Goal: Transaction & Acquisition: Purchase product/service

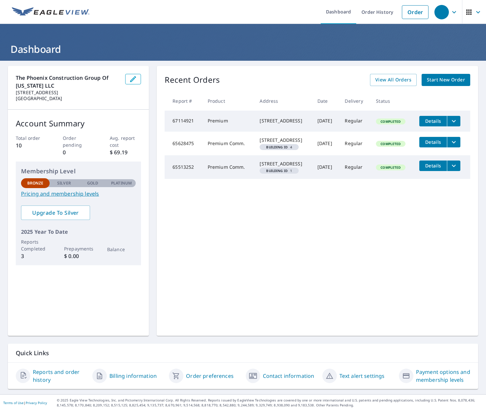
click at [438, 78] on span "Start New Order" at bounding box center [446, 80] width 38 height 8
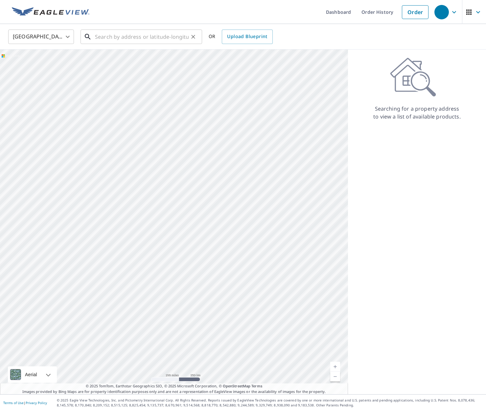
click at [182, 40] on input "text" at bounding box center [142, 37] width 94 height 18
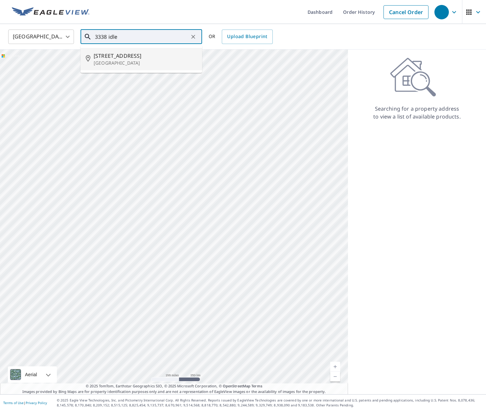
click at [142, 61] on p "[GEOGRAPHIC_DATA]" at bounding box center [145, 63] width 103 height 7
type input "[STREET_ADDRESS]"
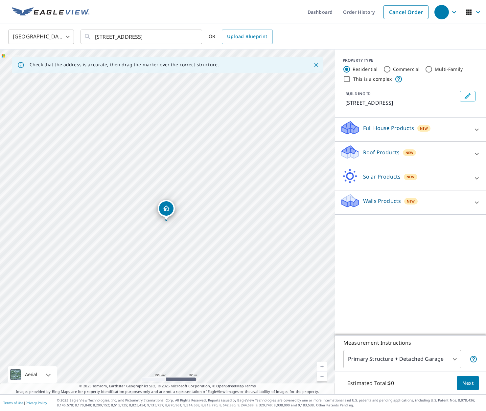
drag, startPoint x: 164, startPoint y: 380, endPoint x: 183, endPoint y: 379, distance: 19.4
click at [162, 379] on div "[STREET_ADDRESS]" at bounding box center [167, 222] width 335 height 345
click at [322, 366] on link "Current Level 17, Zoom In" at bounding box center [322, 367] width 10 height 10
click at [322, 366] on link "Current Level 19, Zoom In" at bounding box center [322, 367] width 10 height 10
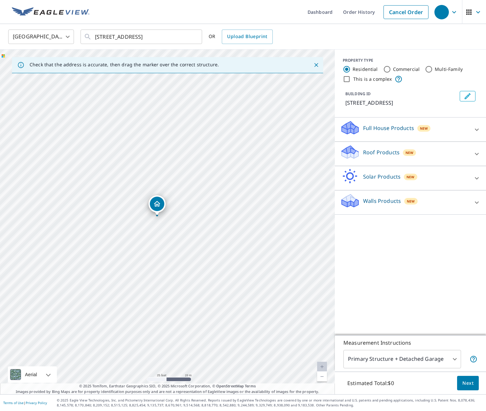
click at [322, 366] on link "Current Level 20, Zoom In Disabled" at bounding box center [322, 367] width 10 height 10
click at [475, 156] on icon at bounding box center [477, 154] width 8 height 8
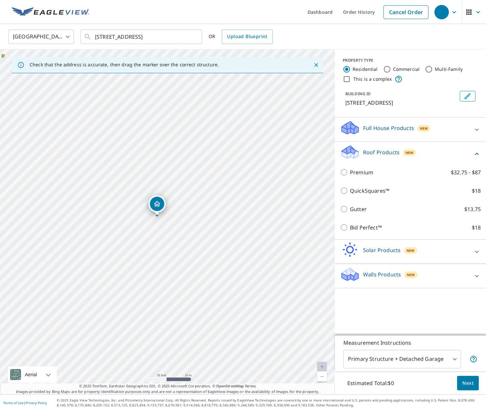
click at [370, 168] on div "Premium $32.75 - $87" at bounding box center [410, 172] width 141 height 18
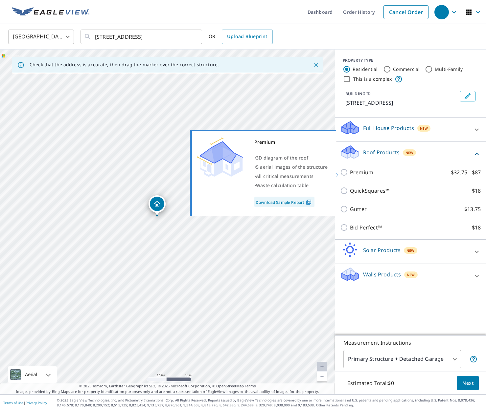
click at [365, 172] on p "Premium" at bounding box center [361, 173] width 23 height 8
click at [350, 172] on input "Premium $32.75 - $87" at bounding box center [345, 173] width 10 height 8
checkbox input "true"
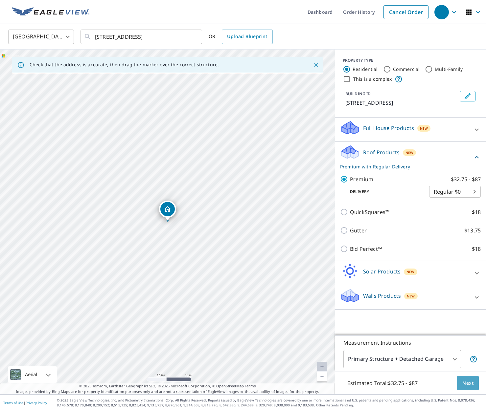
click at [469, 384] on span "Next" at bounding box center [467, 383] width 11 height 8
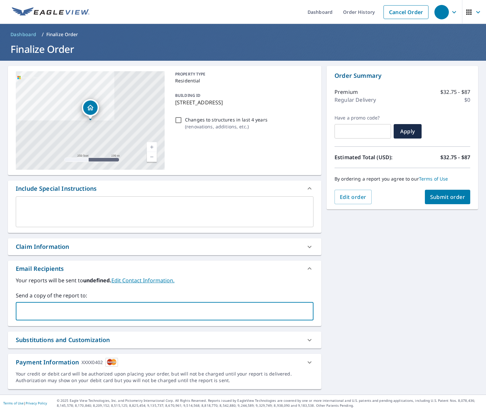
type input "[PERSON_NAME][EMAIL_ADDRESS][DOMAIN_NAME]"
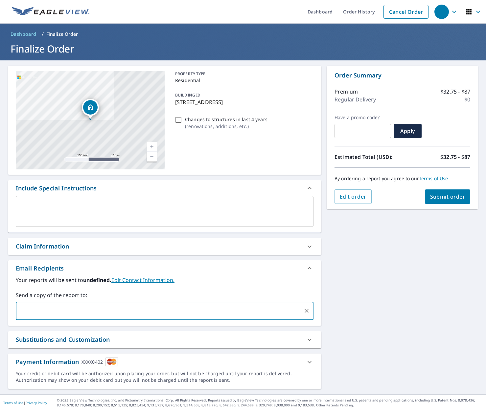
click at [457, 199] on span "Submit order" at bounding box center [447, 196] width 35 height 7
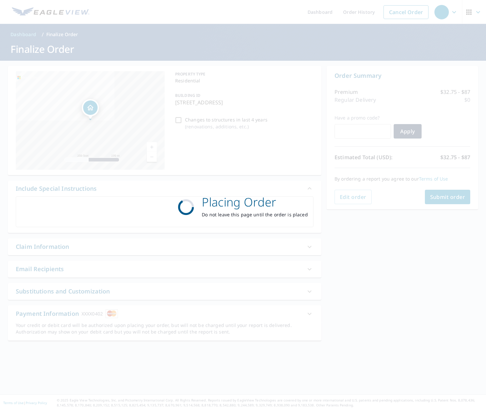
scroll to position [0, 0]
